Goal: Transaction & Acquisition: Purchase product/service

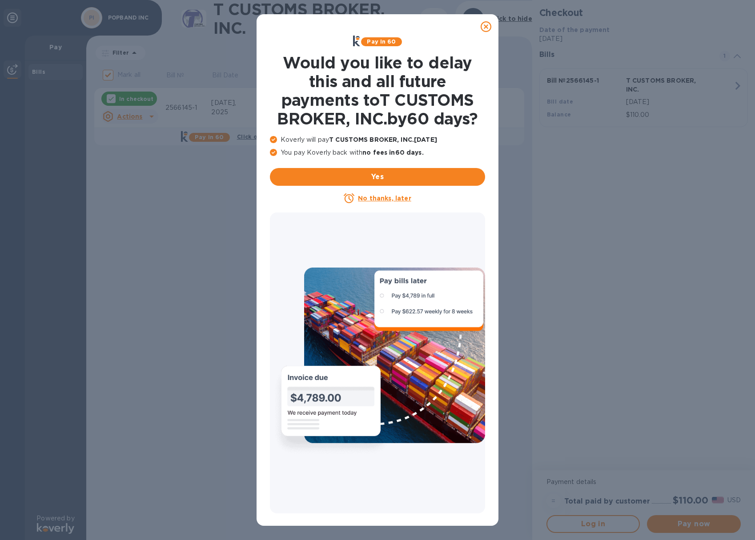
click at [486, 22] on icon at bounding box center [486, 26] width 11 height 11
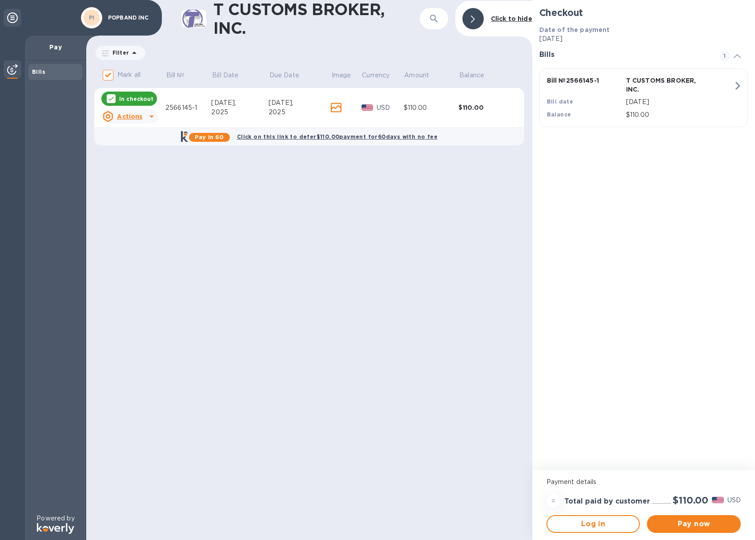
click at [132, 101] on p "In checkout" at bounding box center [136, 99] width 34 height 8
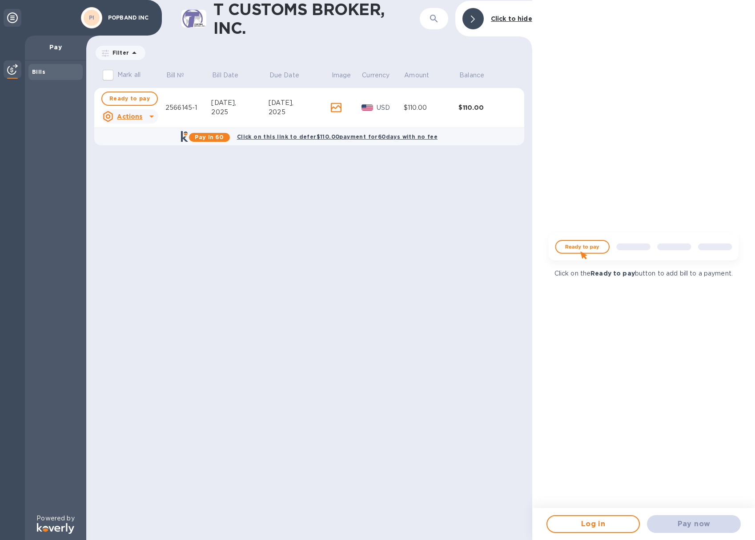
click at [124, 113] on u "Actions" at bounding box center [129, 116] width 25 height 7
click at [138, 153] on b "Open bill" at bounding box center [141, 152] width 30 height 7
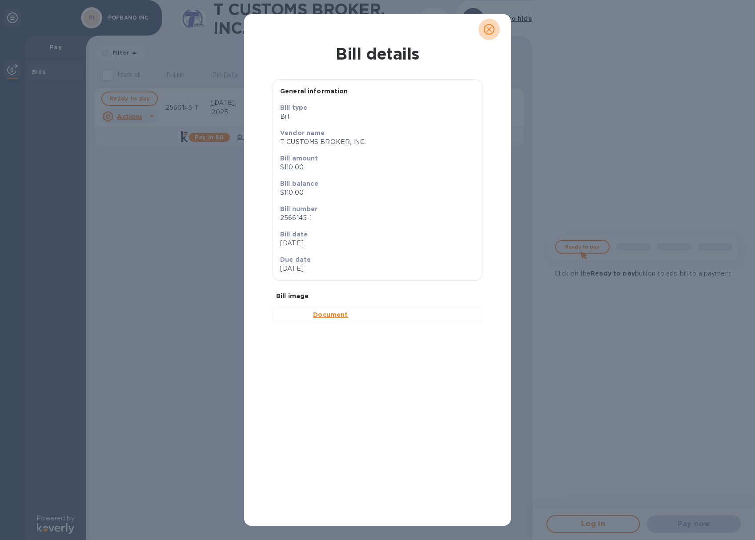
click at [487, 24] on span "close" at bounding box center [489, 29] width 11 height 11
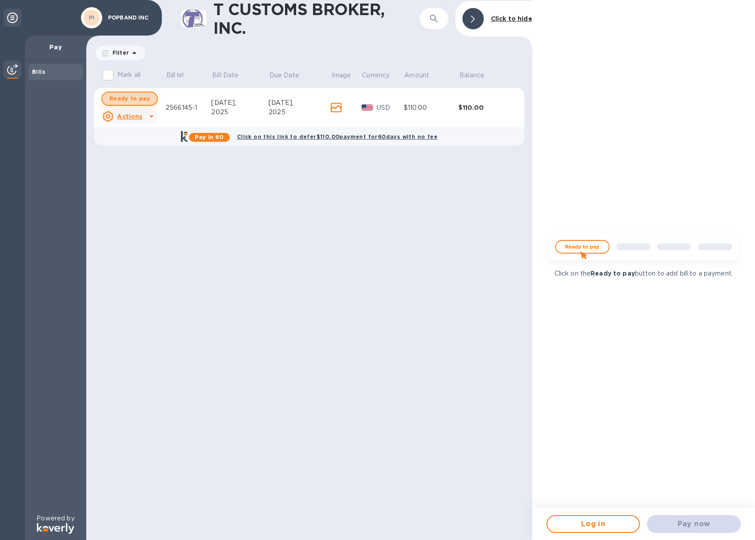
click at [146, 95] on span "Ready to pay" at bounding box center [129, 98] width 40 height 11
checkbox input "true"
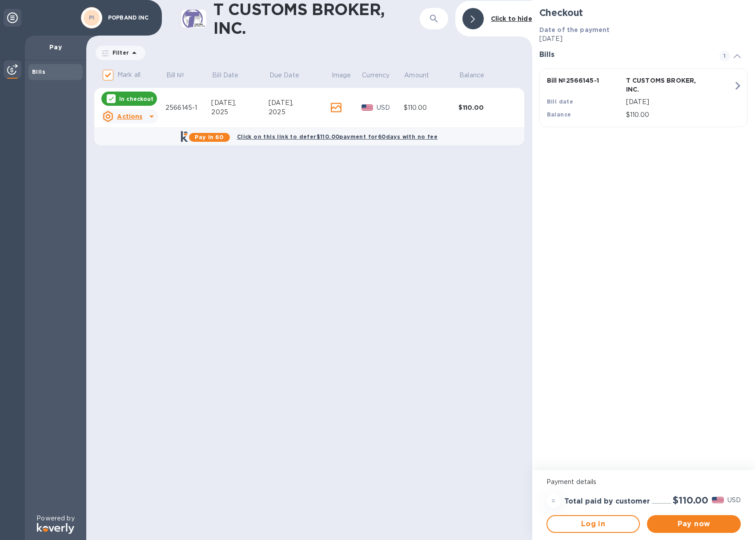
click at [216, 137] on b "Pay in 60" at bounding box center [209, 137] width 29 height 7
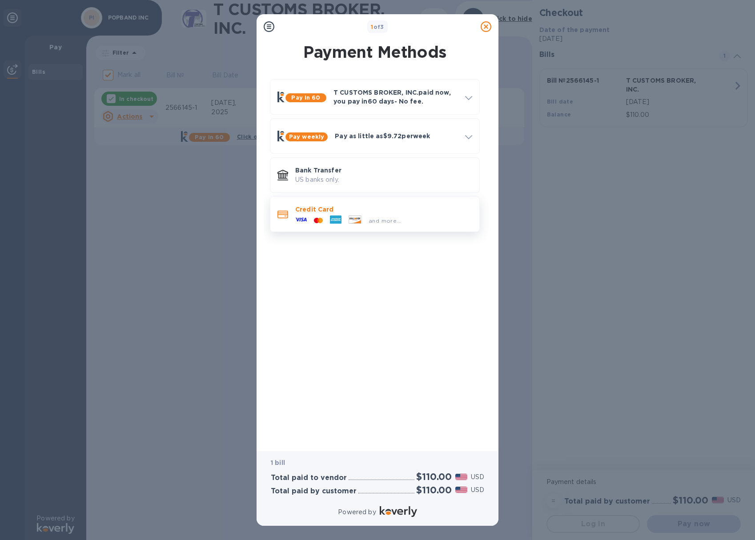
click at [360, 217] on icon at bounding box center [355, 220] width 12 height 8
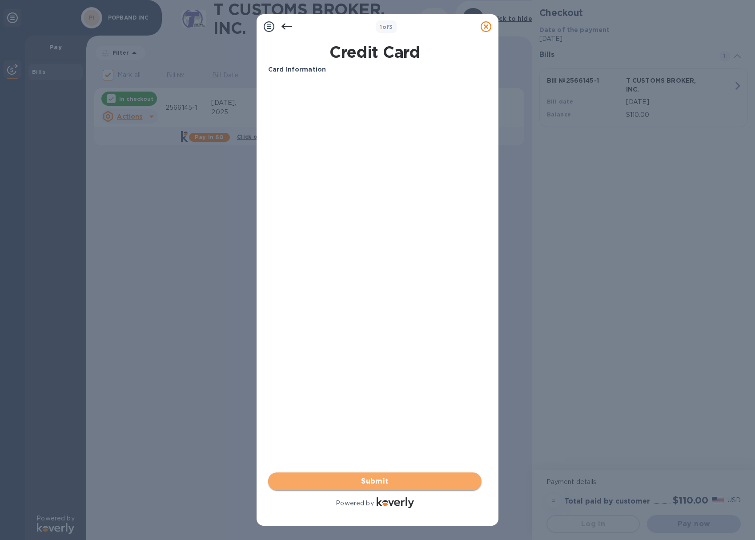
click at [402, 477] on span "Submit" at bounding box center [374, 481] width 199 height 11
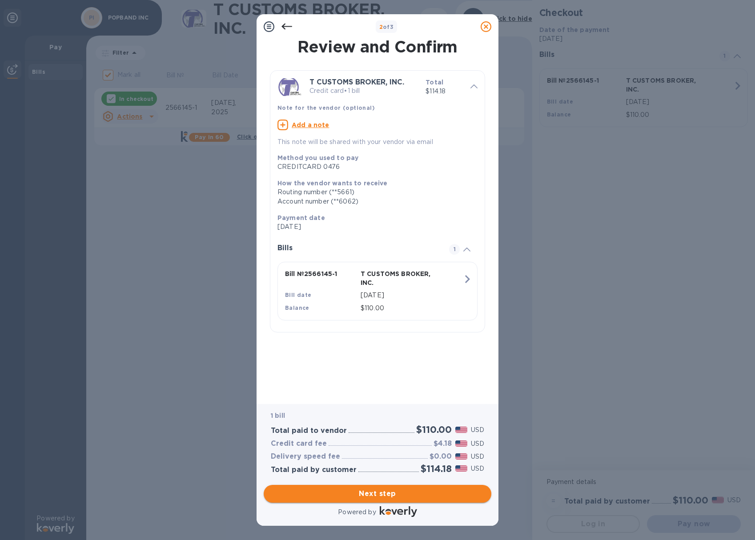
click at [389, 494] on span "Next step" at bounding box center [378, 494] width 214 height 11
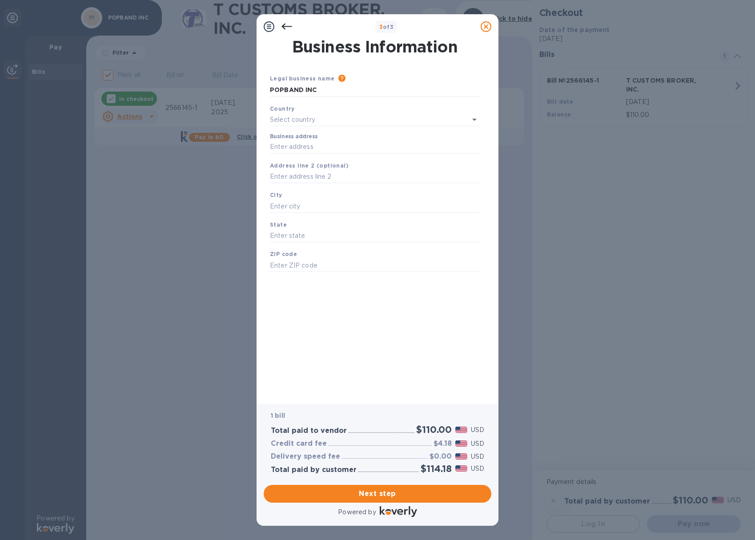
type input "[GEOGRAPHIC_DATA]"
click at [324, 145] on input "Business address" at bounding box center [375, 145] width 210 height 13
type input "PO BOX 404"
click at [314, 204] on input "text" at bounding box center [375, 204] width 210 height 13
type input "malibu"
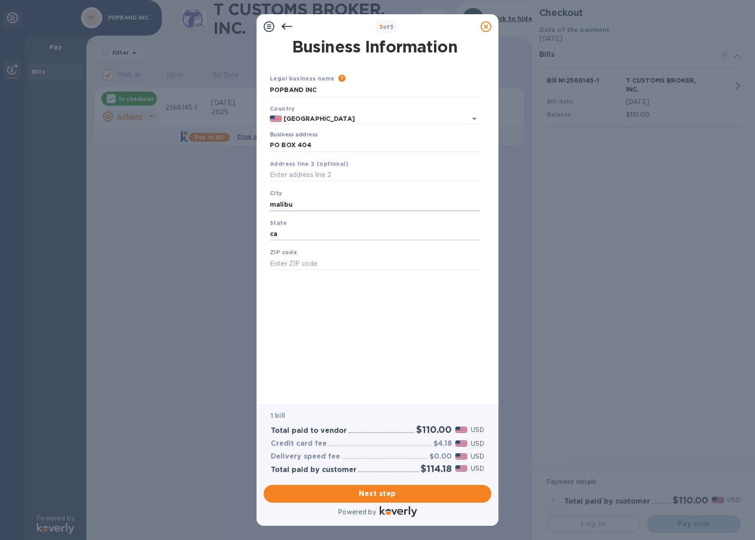
type input "ca"
type input "90265"
click at [433, 493] on span "Next step" at bounding box center [378, 494] width 214 height 11
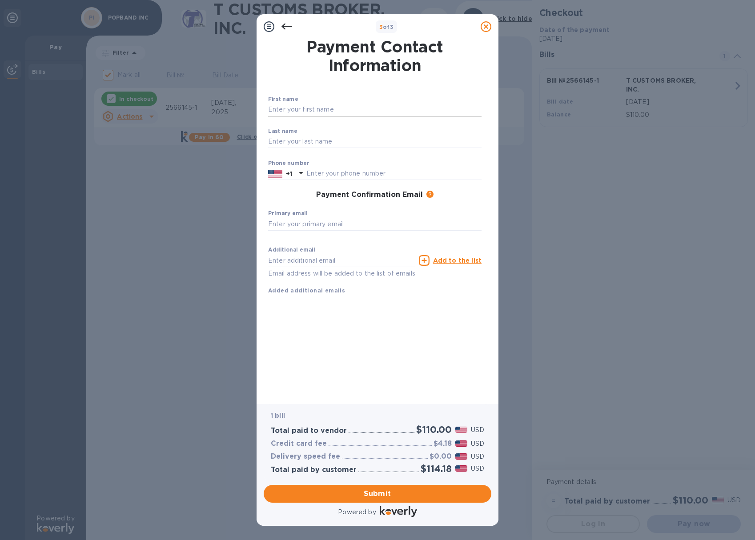
click at [314, 109] on input "text" at bounding box center [375, 109] width 214 height 13
type input "[PERSON_NAME]"
type input "BOOTH"
type input "4244229299"
type input "[PERSON_NAME][EMAIL_ADDRESS][DOMAIN_NAME]"
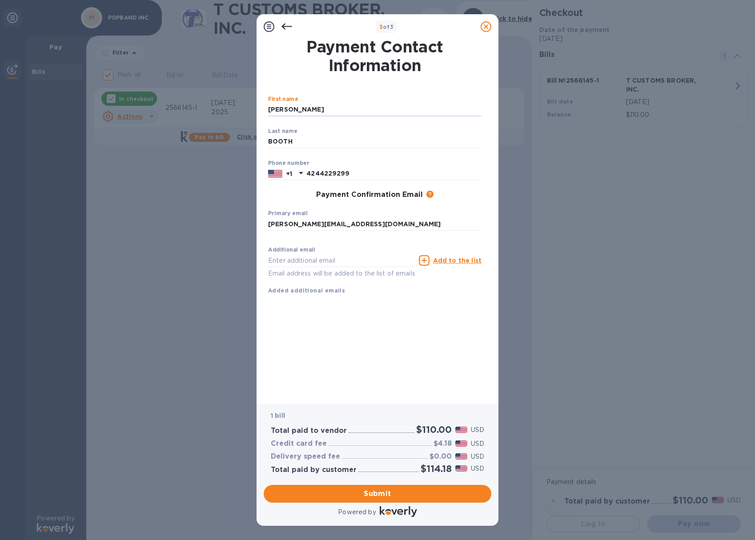
type input "[PERSON_NAME][EMAIL_ADDRESS][DOMAIN_NAME]"
drag, startPoint x: 367, startPoint y: 226, endPoint x: 240, endPoint y: 223, distance: 127.2
click at [240, 223] on div "3 of 3 Payment Contact Information First name [PERSON_NAME] ​ Last name [PERSON…" at bounding box center [377, 270] width 755 height 540
type input "[PERSON_NAME][EMAIL_ADDRESS][DOMAIN_NAME]"
drag, startPoint x: 358, startPoint y: 265, endPoint x: 217, endPoint y: 264, distance: 141.4
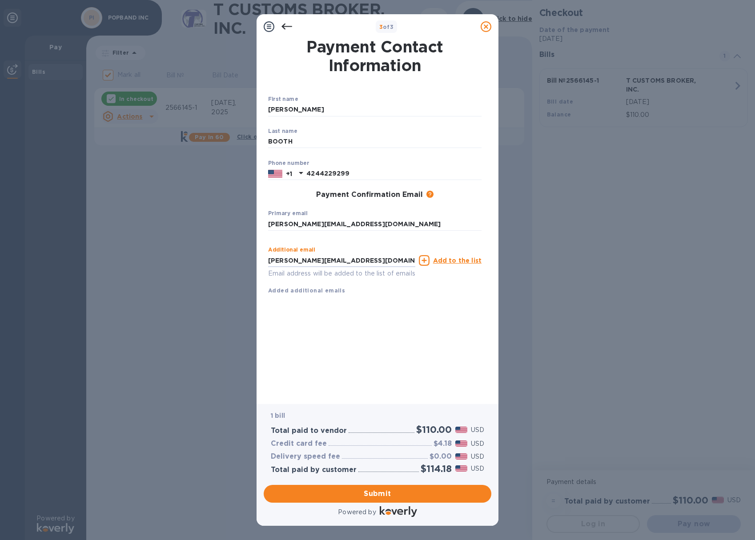
click at [217, 264] on div "3 of 3 Payment Contact Information First name [PERSON_NAME] ​ Last name [PERSON…" at bounding box center [377, 270] width 755 height 540
drag, startPoint x: 412, startPoint y: 491, endPoint x: 607, endPoint y: 460, distance: 197.7
click at [412, 491] on span "Submit" at bounding box center [378, 494] width 214 height 11
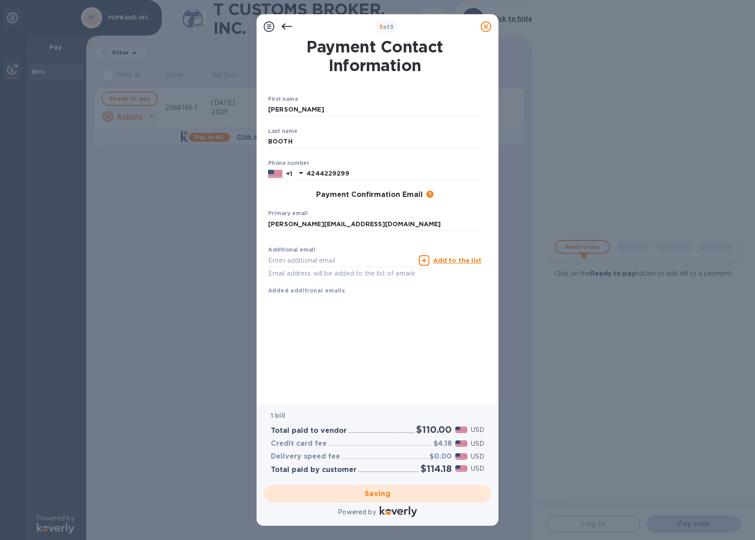
checkbox input "false"
